Goal: Task Accomplishment & Management: Use online tool/utility

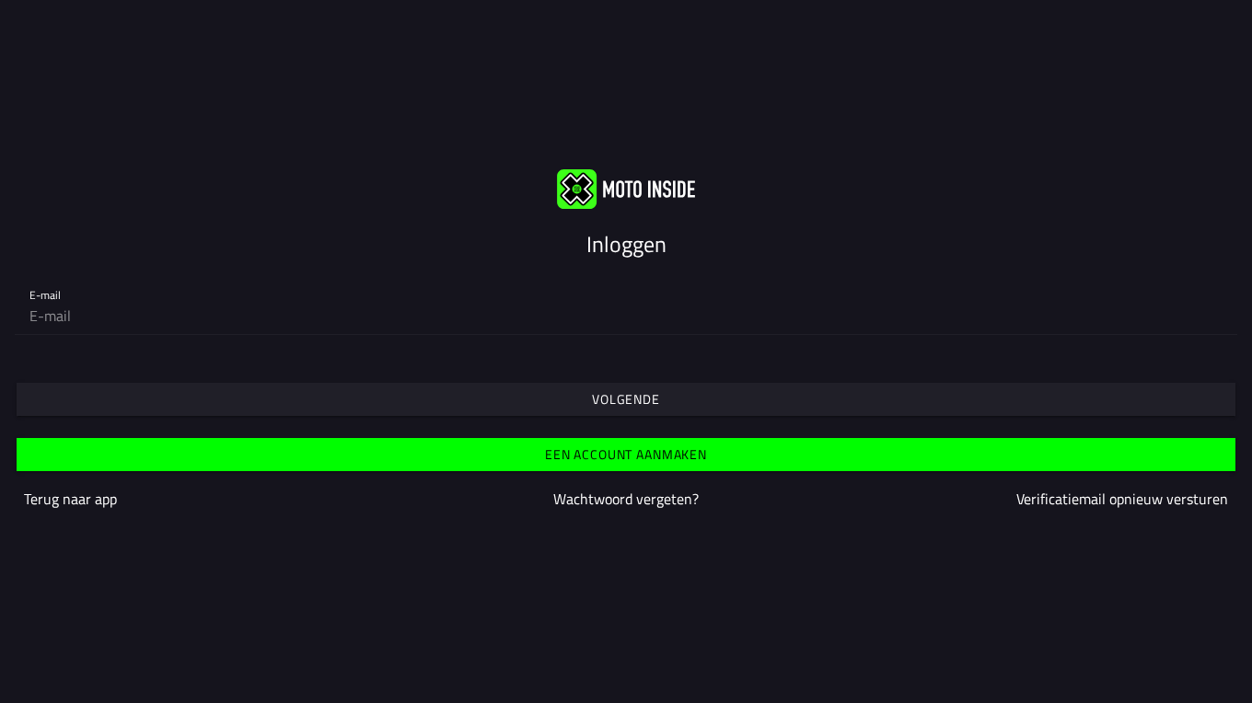
click at [127, 295] on div "E-mail" at bounding box center [625, 304] width 1193 height 59
click at [107, 318] on input "email" at bounding box center [625, 315] width 1193 height 37
type input "[EMAIL_ADDRESS][DOMAIN_NAME]"
click at [215, 299] on input "email" at bounding box center [625, 315] width 1193 height 37
type input "[EMAIL_ADDRESS][DOMAIN_NAME]"
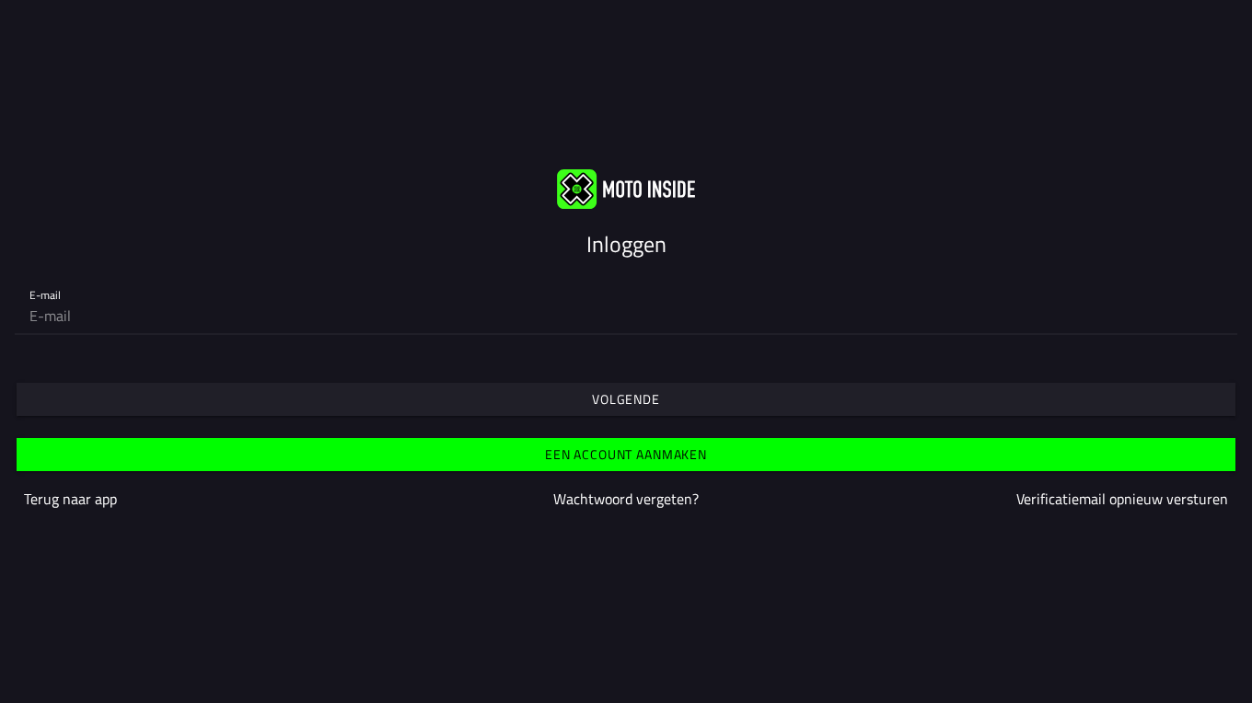
drag, startPoint x: 387, startPoint y: 329, endPoint x: 380, endPoint y: 335, distance: 9.8
click at [384, 331] on input "email" at bounding box center [625, 315] width 1193 height 37
type input "[EMAIL_ADDRESS][DOMAIN_NAME]"
click at [200, 345] on div "E-mail frido@kwekerijwouters.nl" at bounding box center [626, 304] width 1252 height 89
click at [588, 394] on span "Volgende" at bounding box center [625, 399] width 1190 height 33
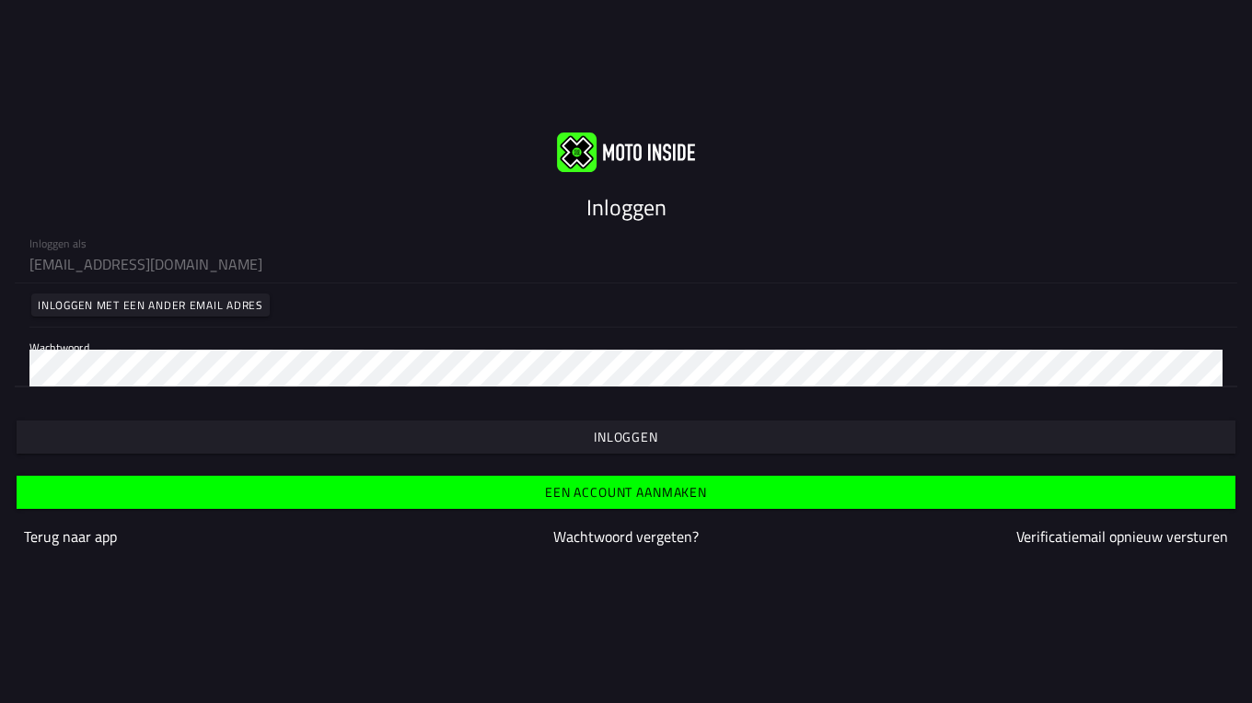
click at [584, 434] on span "button" at bounding box center [625, 437] width 1190 height 33
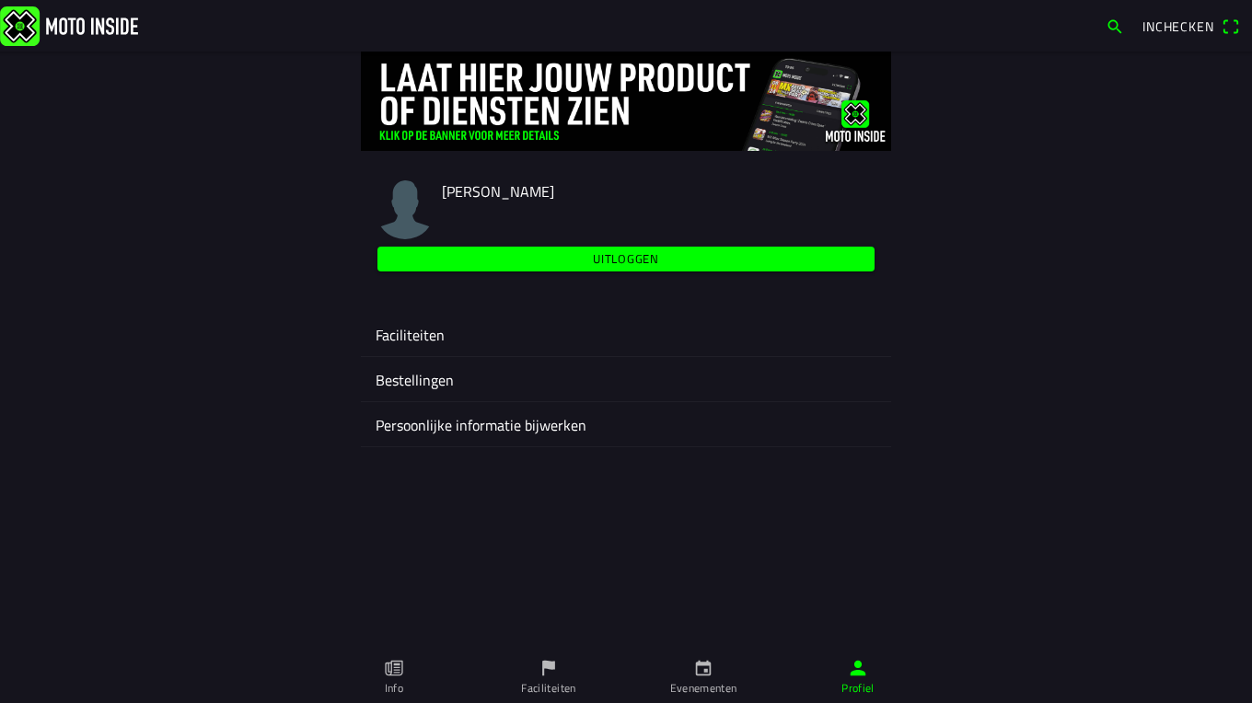
click at [389, 332] on ion-label "Faciliteiten" at bounding box center [626, 335] width 501 height 22
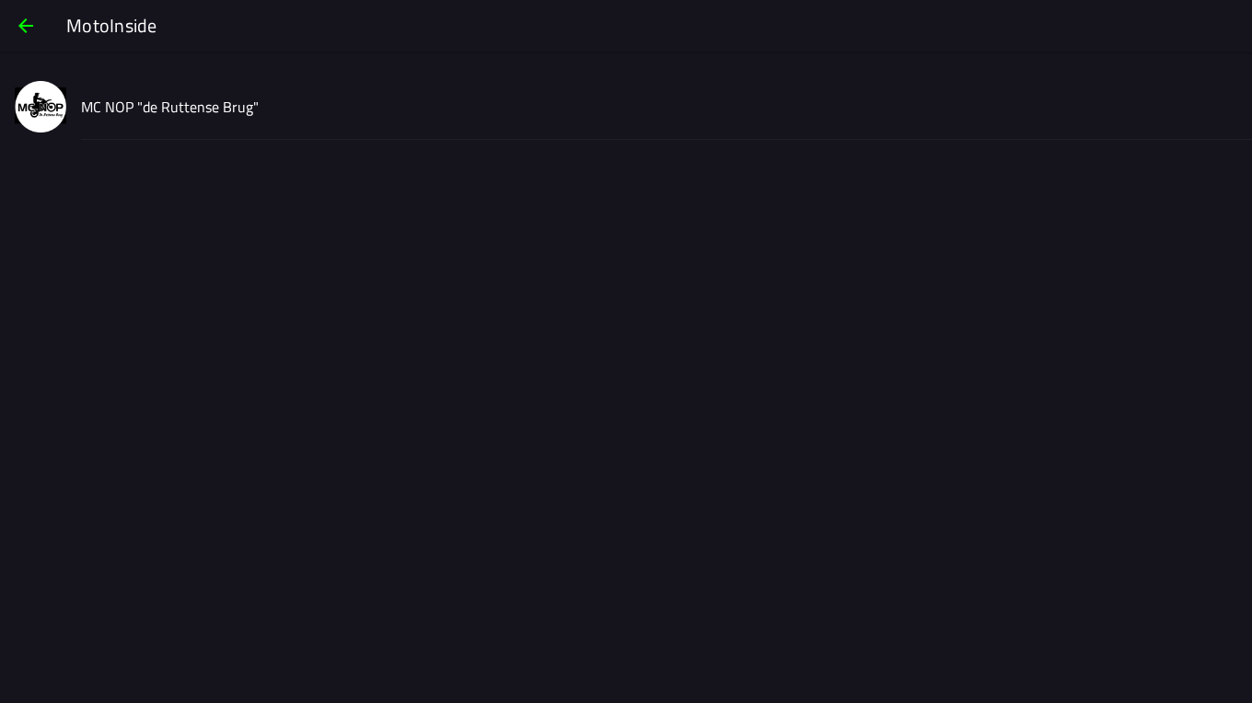
click at [0, 0] on slot "MC NOP "de Ruttense Brug"" at bounding box center [0, 0] width 0 height 0
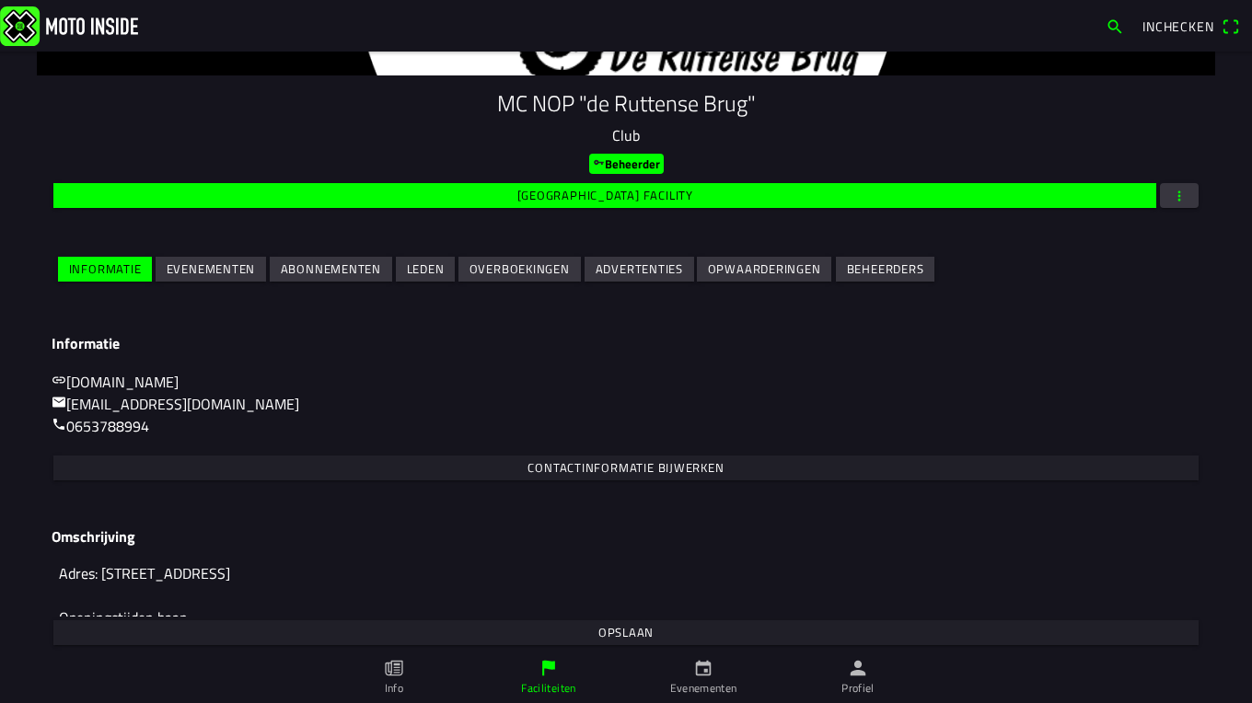
scroll to position [199, 0]
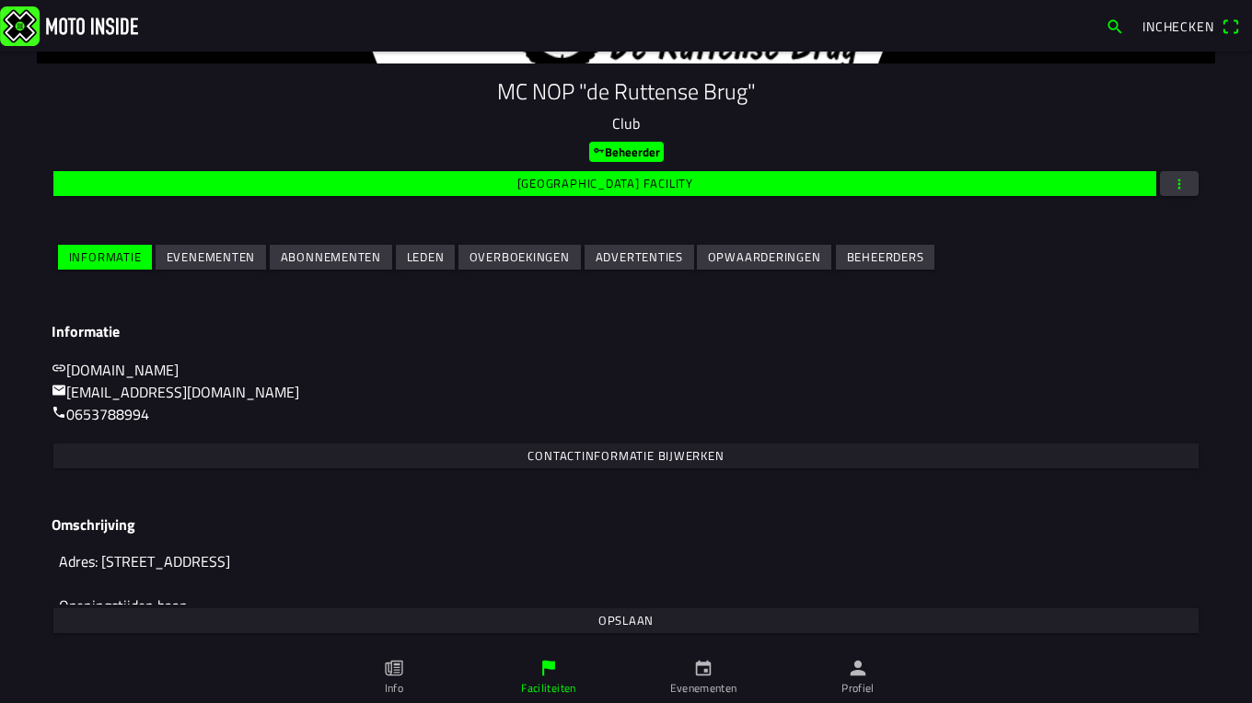
drag, startPoint x: 208, startPoint y: 257, endPoint x: 275, endPoint y: 262, distance: 67.4
click at [0, 0] on slot "Evenementen" at bounding box center [0, 0] width 0 height 0
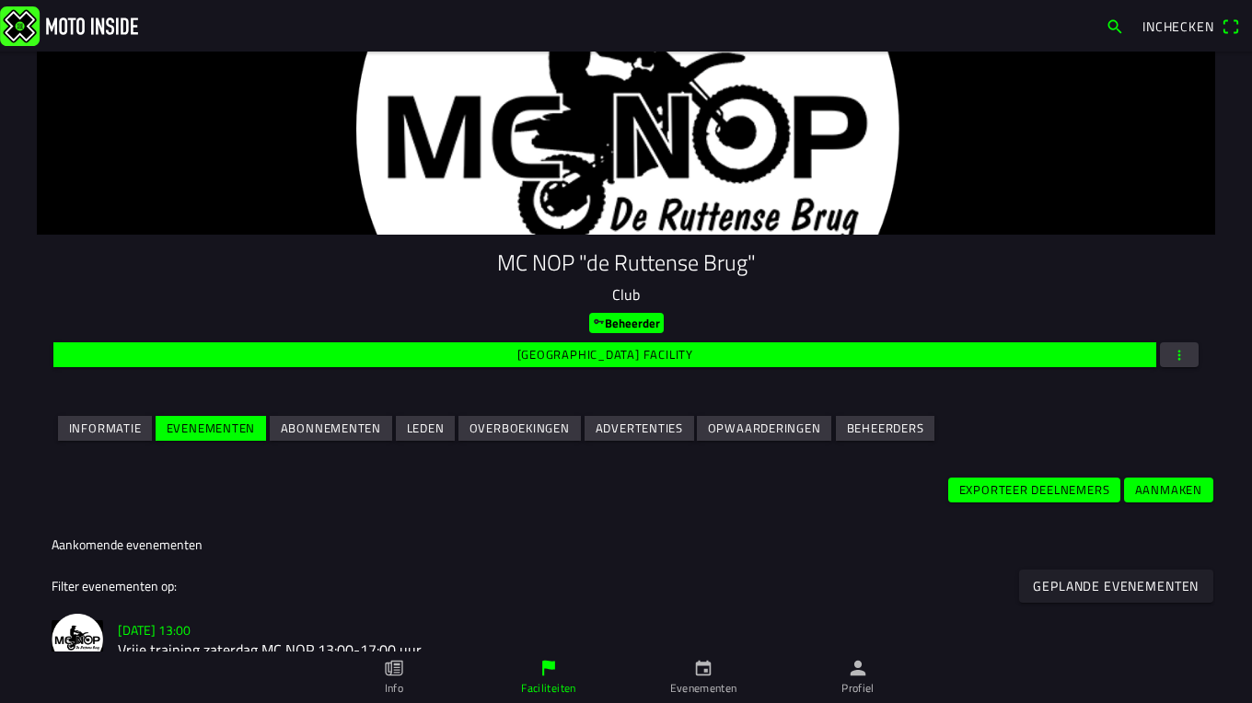
scroll to position [0, 0]
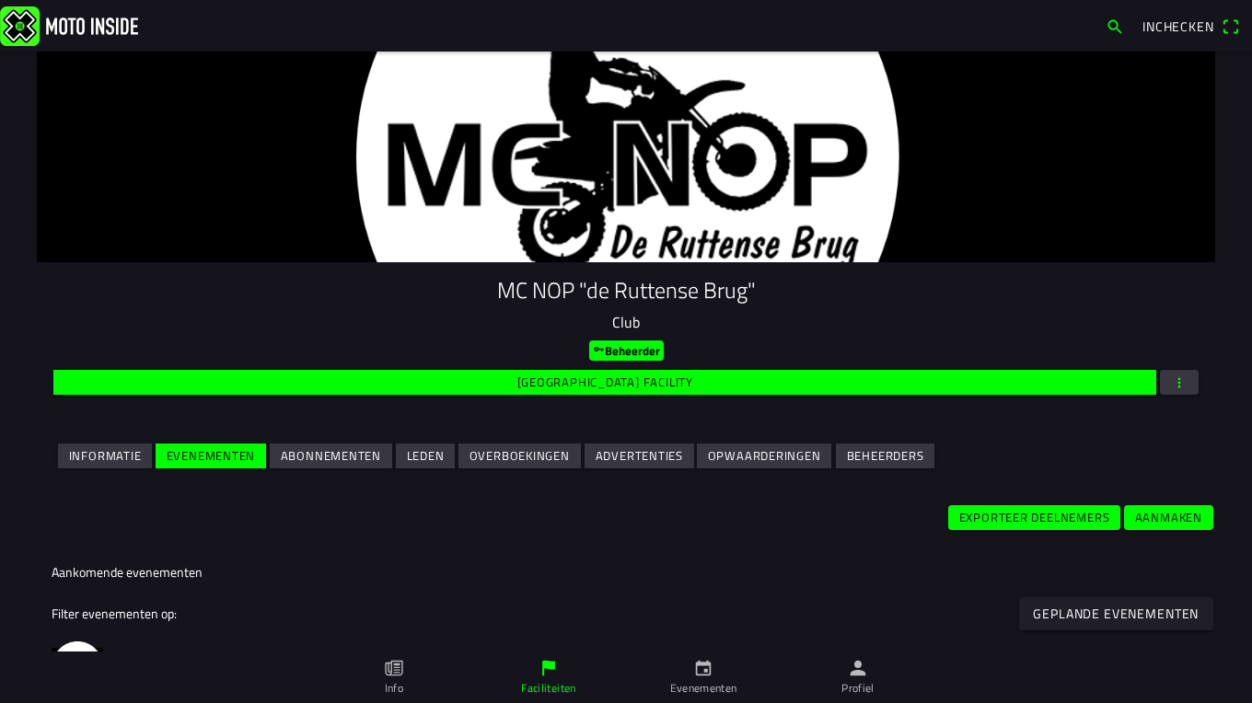
click at [1110, 28] on span "button" at bounding box center [1114, 26] width 18 height 29
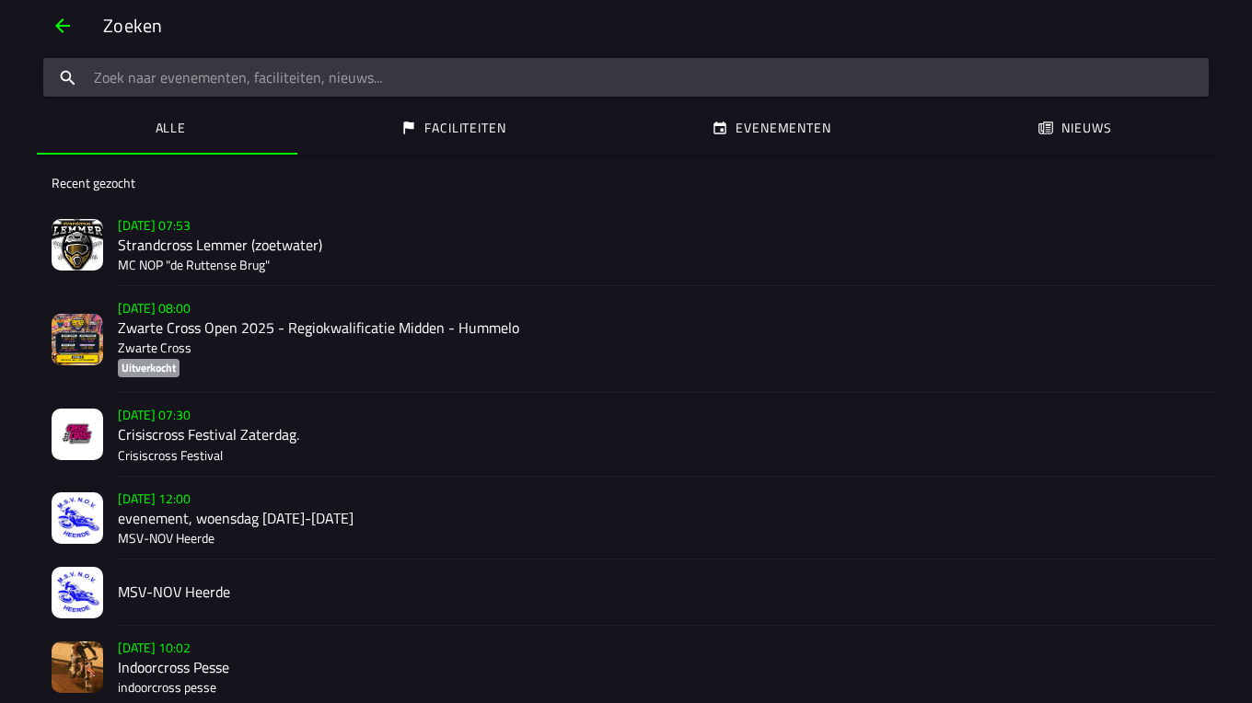
click at [266, 254] on h2 "Strandcross Lemmer (zoetwater)" at bounding box center [659, 245] width 1082 height 17
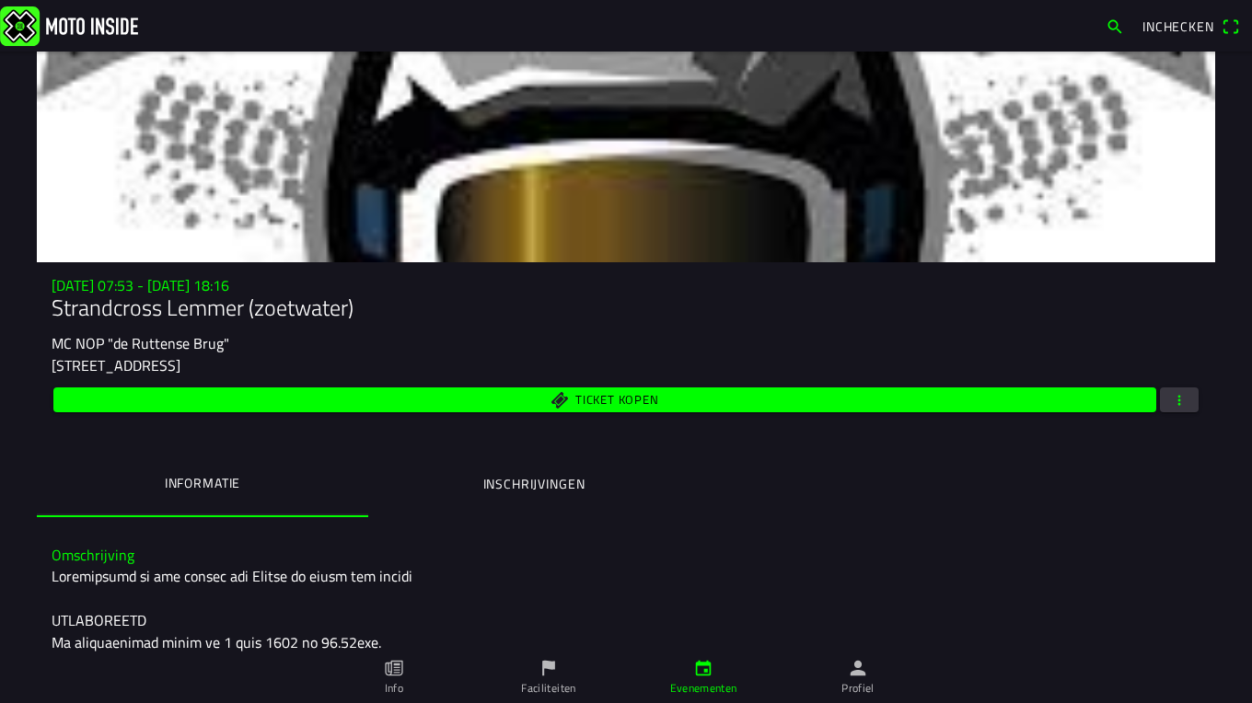
click at [1174, 391] on span "button" at bounding box center [1179, 399] width 17 height 25
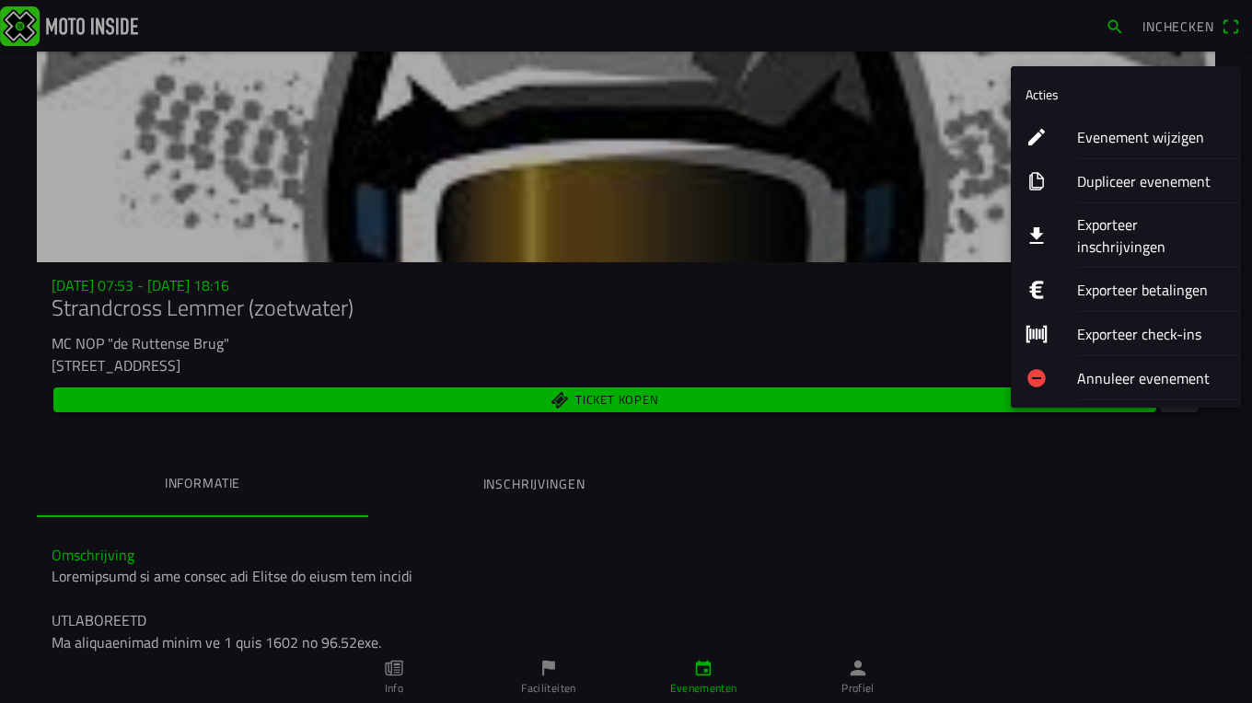
click at [1169, 227] on ion-label "Exporteer inschrijvingen" at bounding box center [1151, 236] width 149 height 44
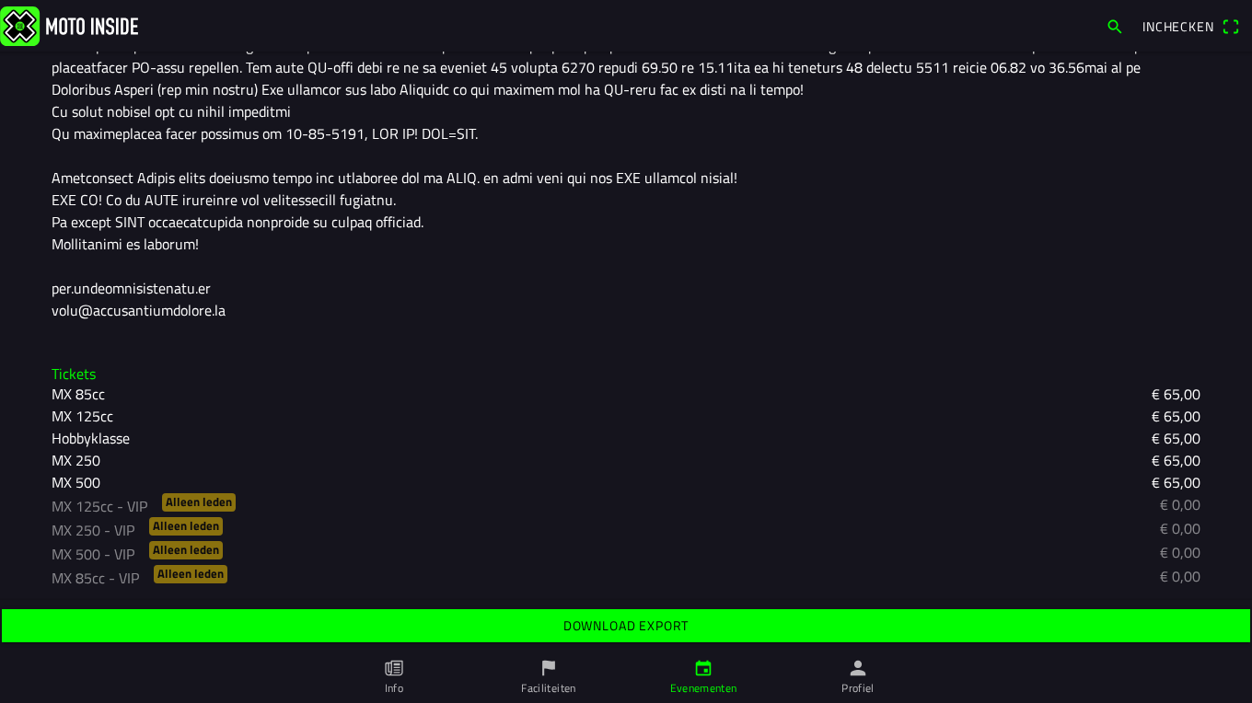
scroll to position [667, 0]
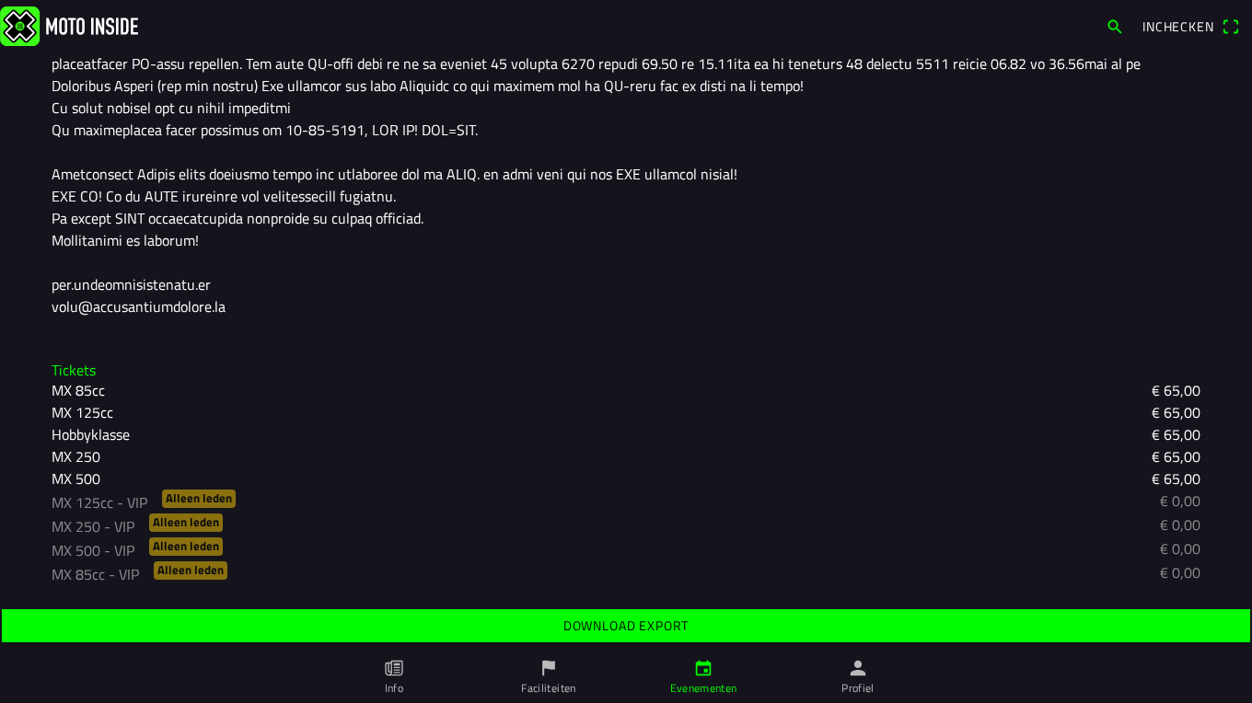
click at [0, 0] on slot "Download export" at bounding box center [0, 0] width 0 height 0
